Goal: Information Seeking & Learning: Learn about a topic

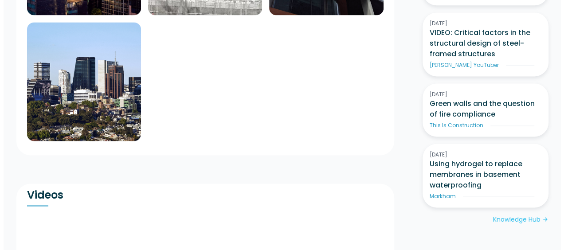
scroll to position [621, 0]
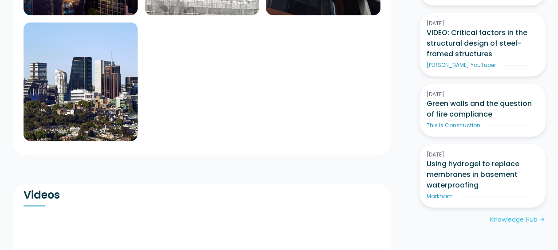
click at [102, 73] on img at bounding box center [81, 81] width 114 height 118
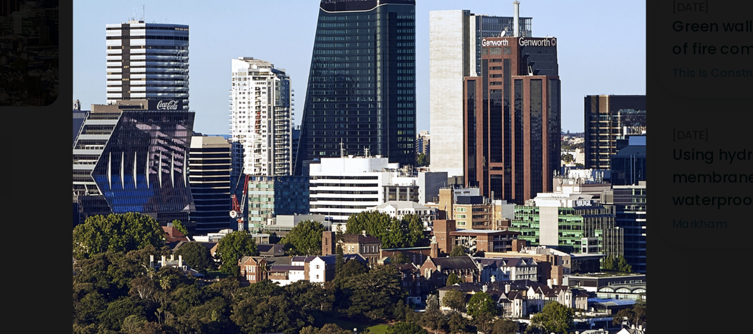
click at [521, 158] on div at bounding box center [376, 147] width 753 height 280
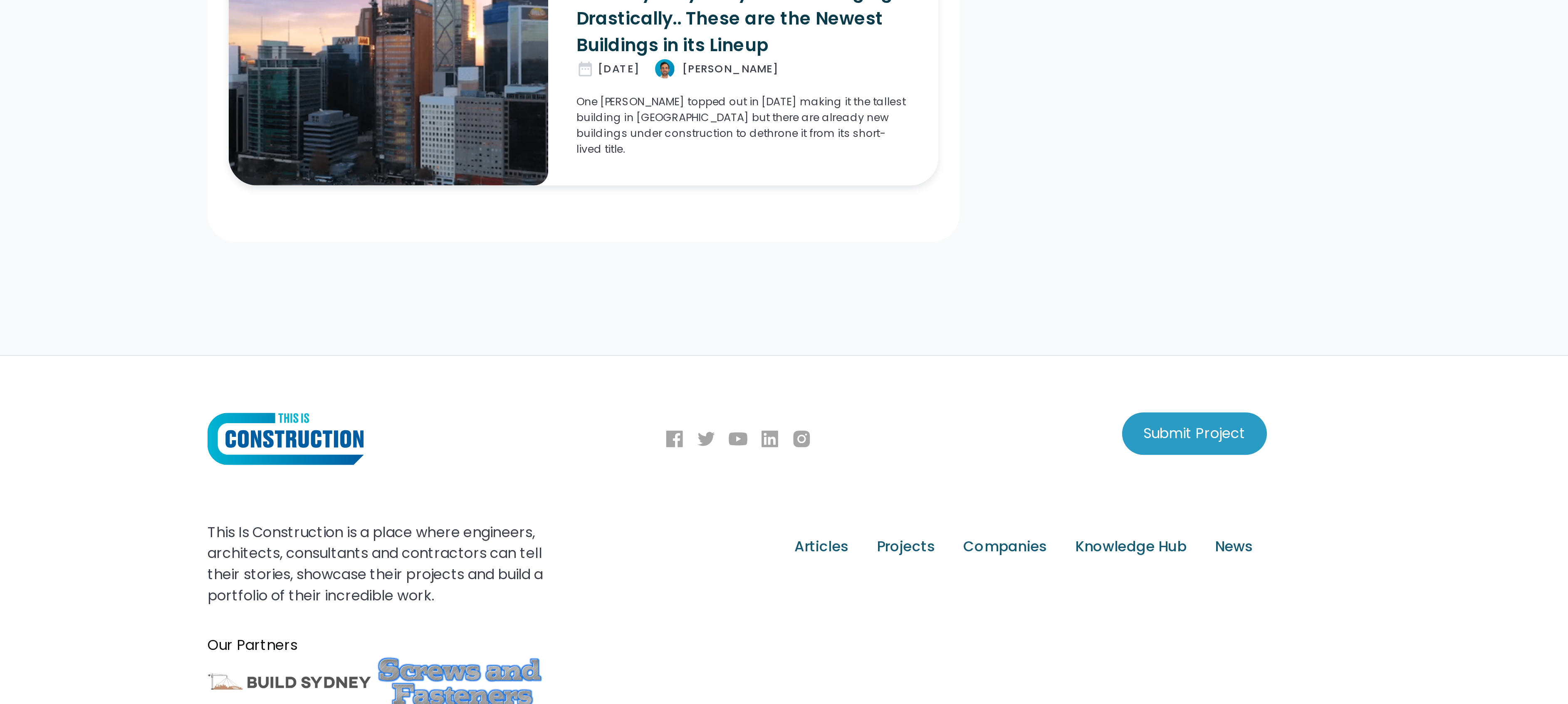
scroll to position [1045, 0]
